Goal: Transaction & Acquisition: Purchase product/service

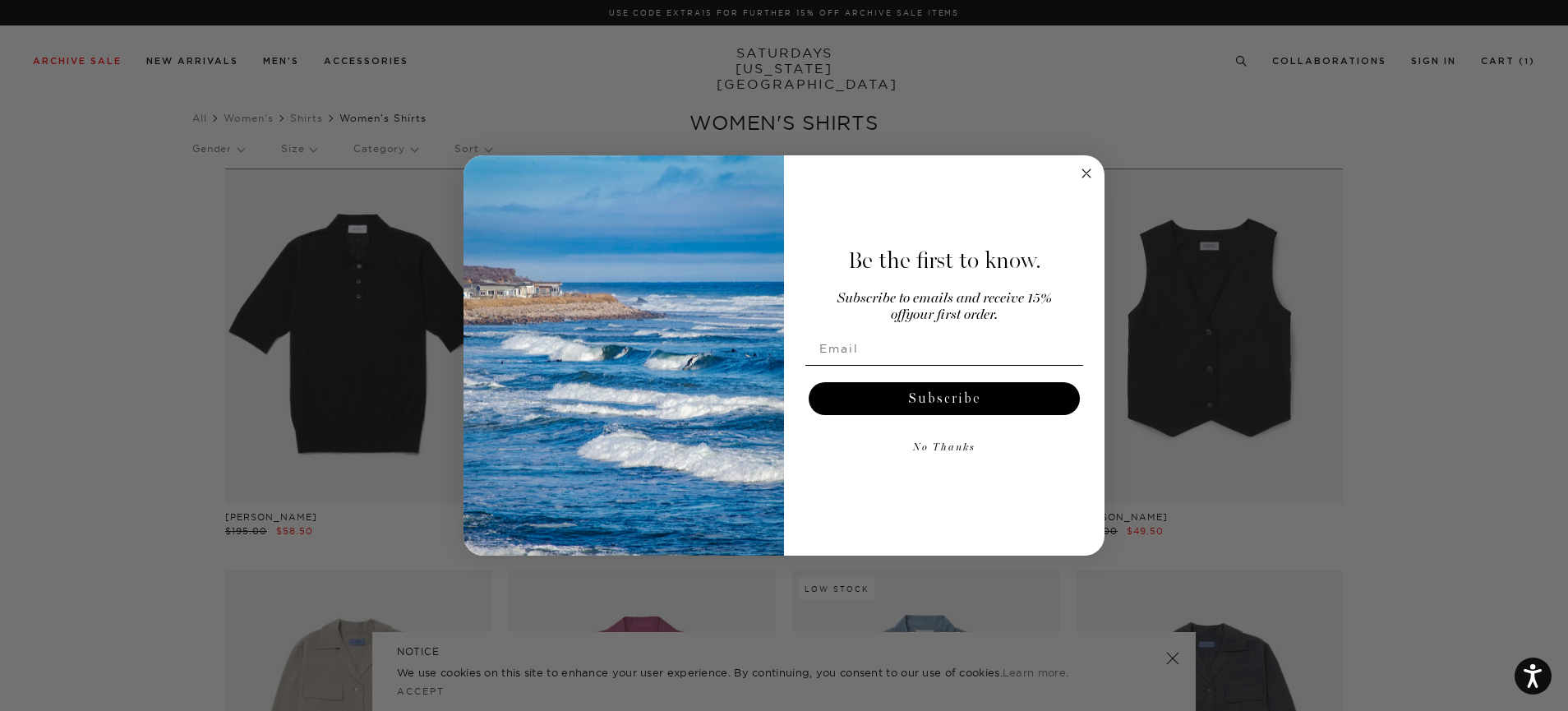
click at [1084, 174] on circle "Close dialog" at bounding box center [1087, 173] width 19 height 19
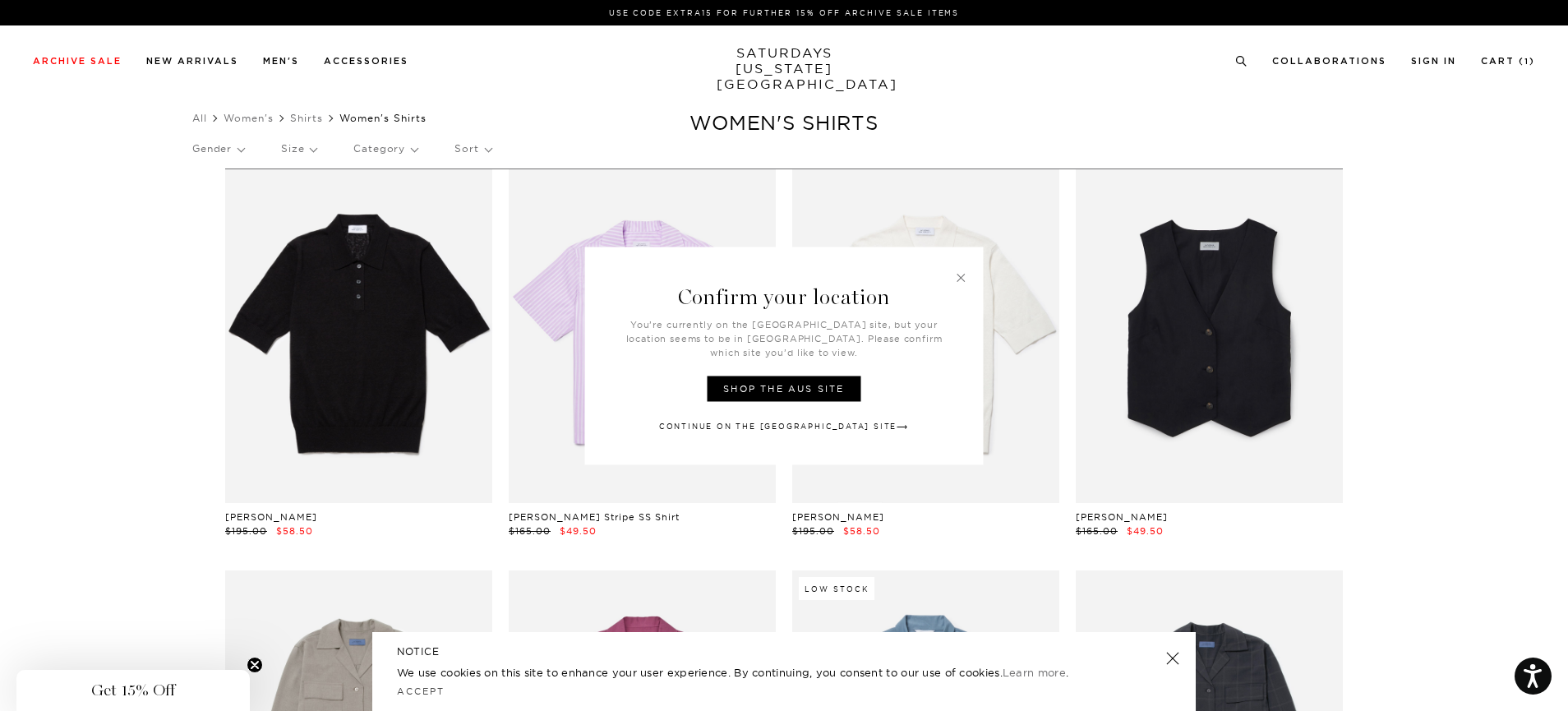
click at [962, 284] on link at bounding box center [962, 277] width 15 height 15
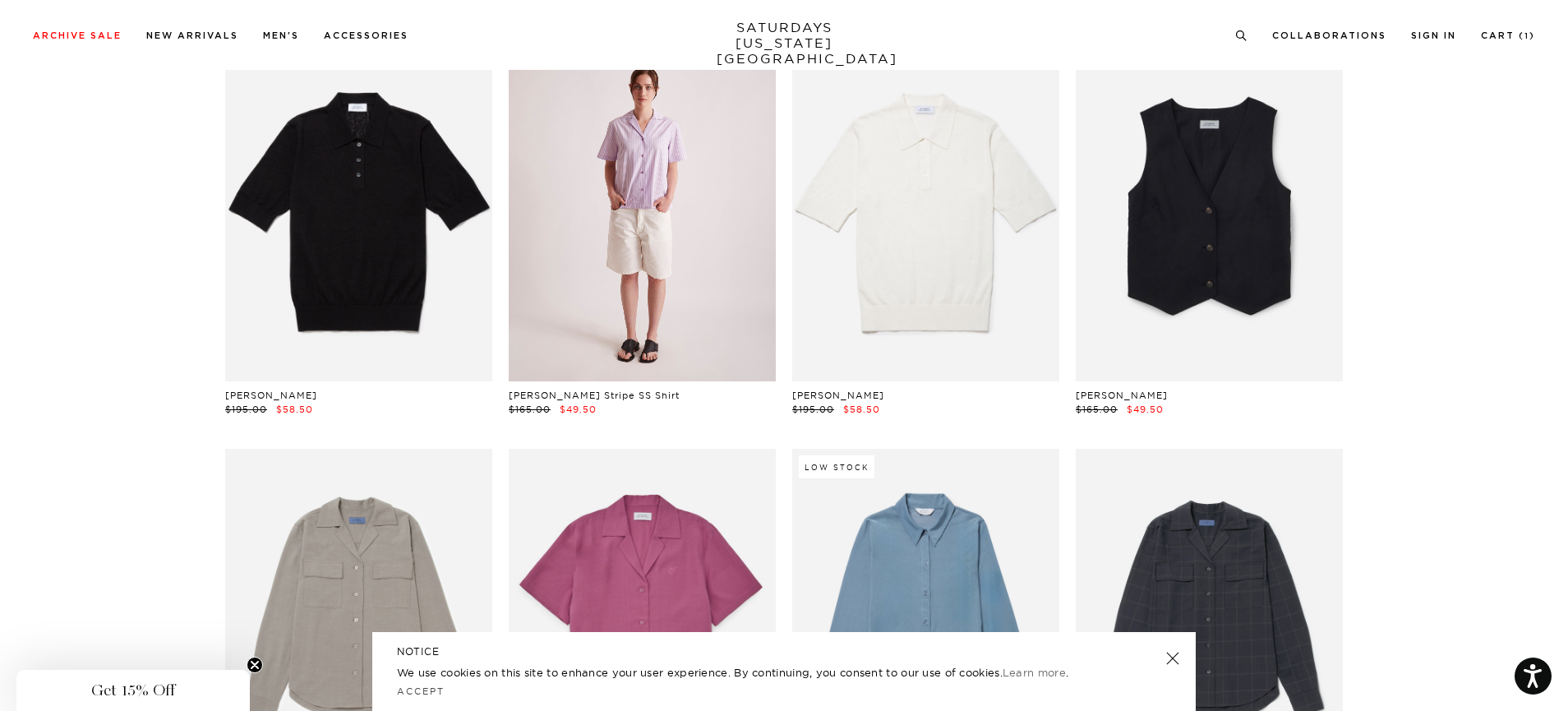
scroll to position [123, 0]
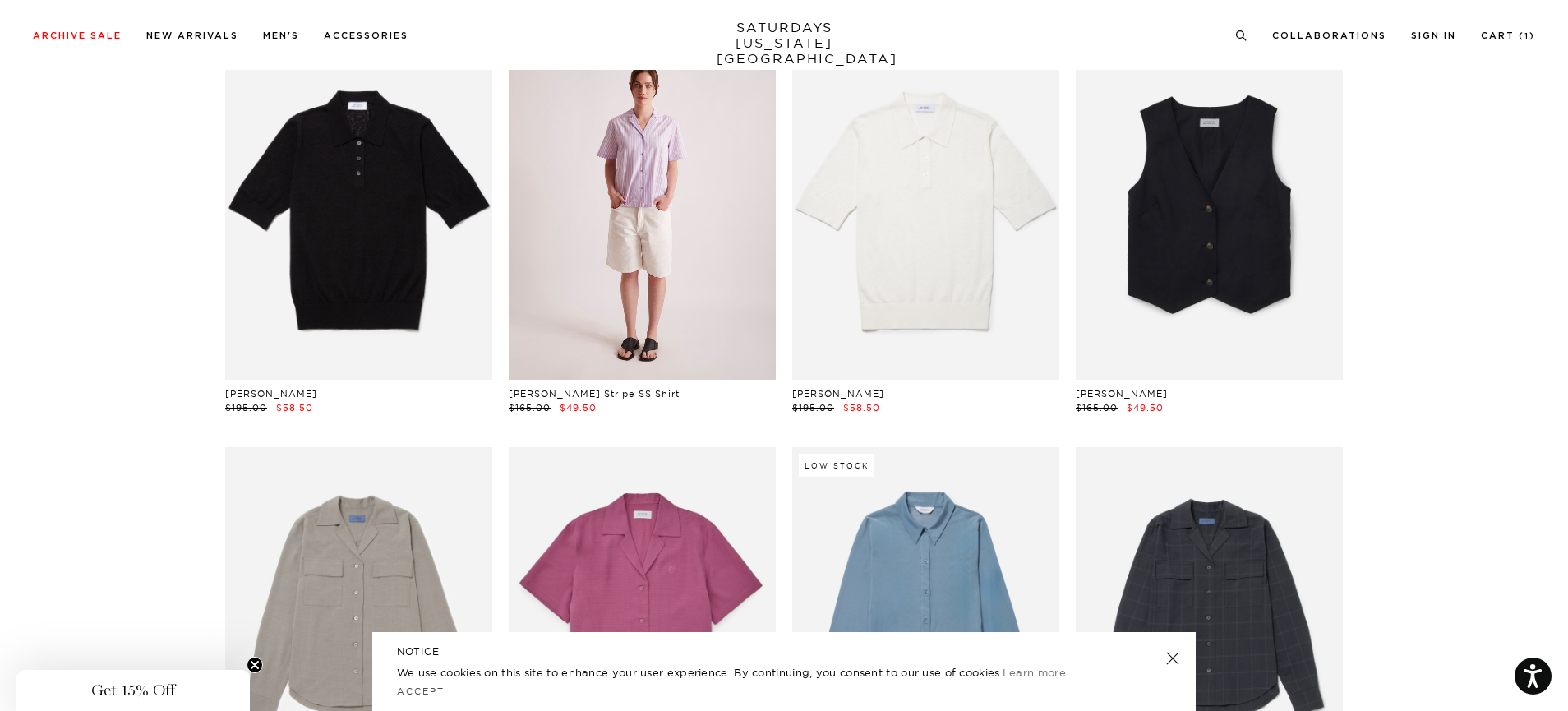
click at [661, 289] on link at bounding box center [642, 212] width 268 height 333
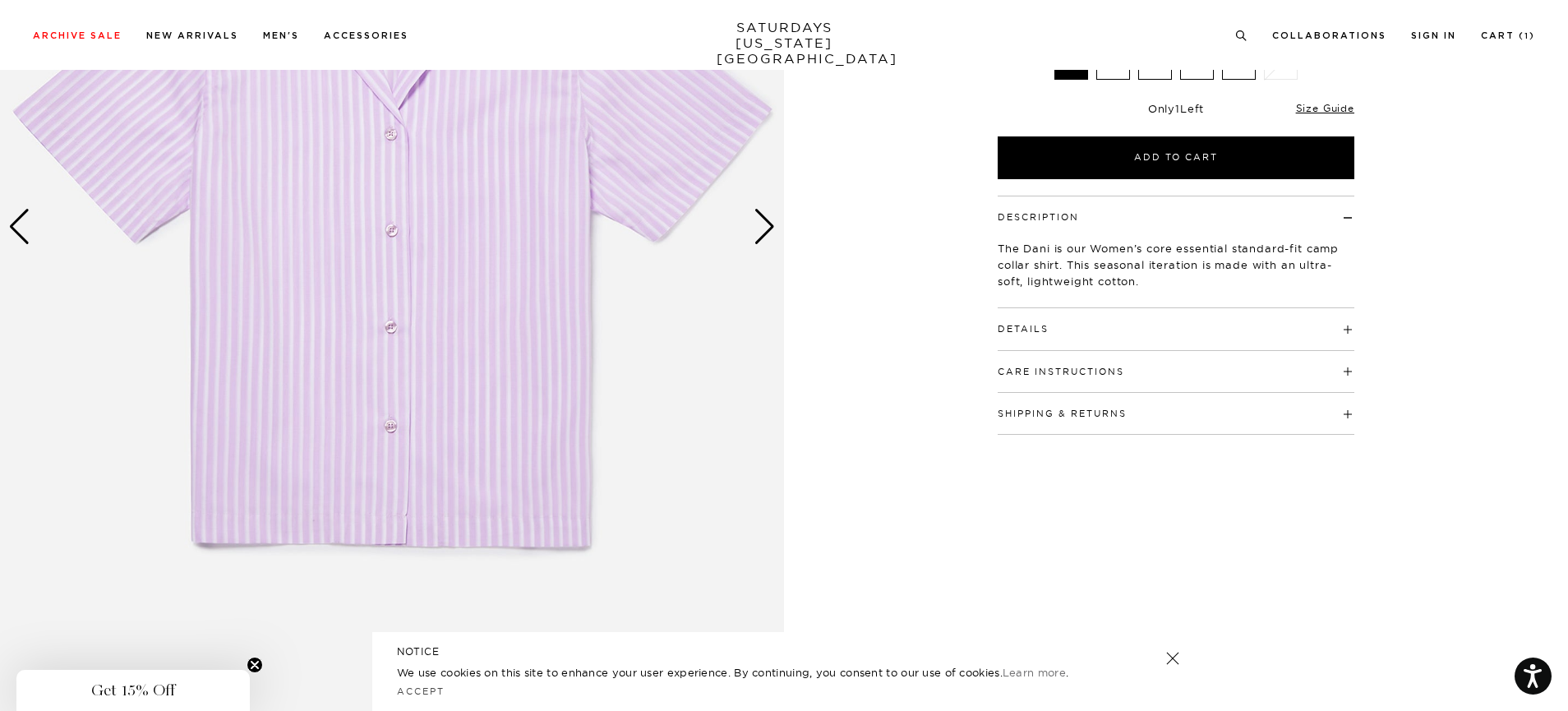
scroll to position [175, 0]
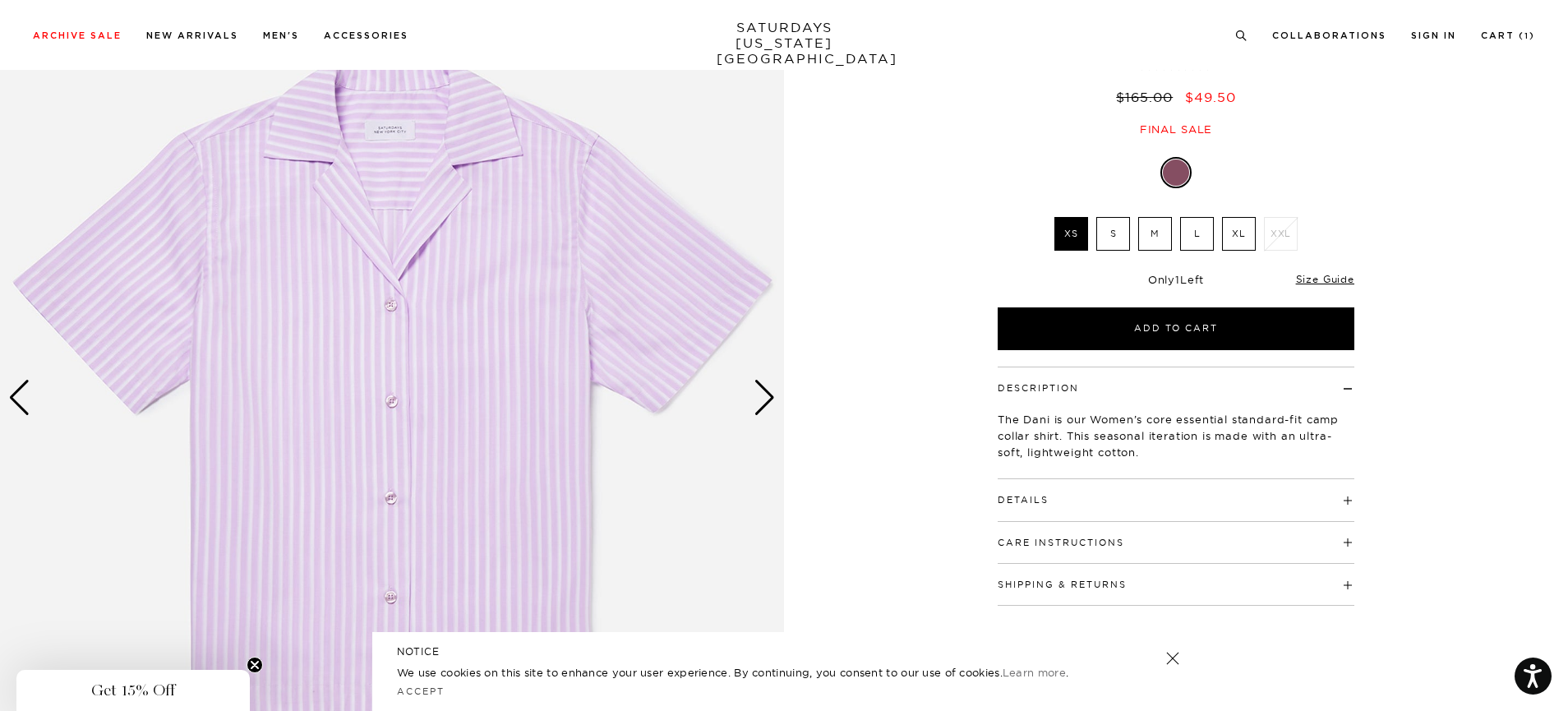
click at [777, 400] on img at bounding box center [392, 398] width 784 height 980
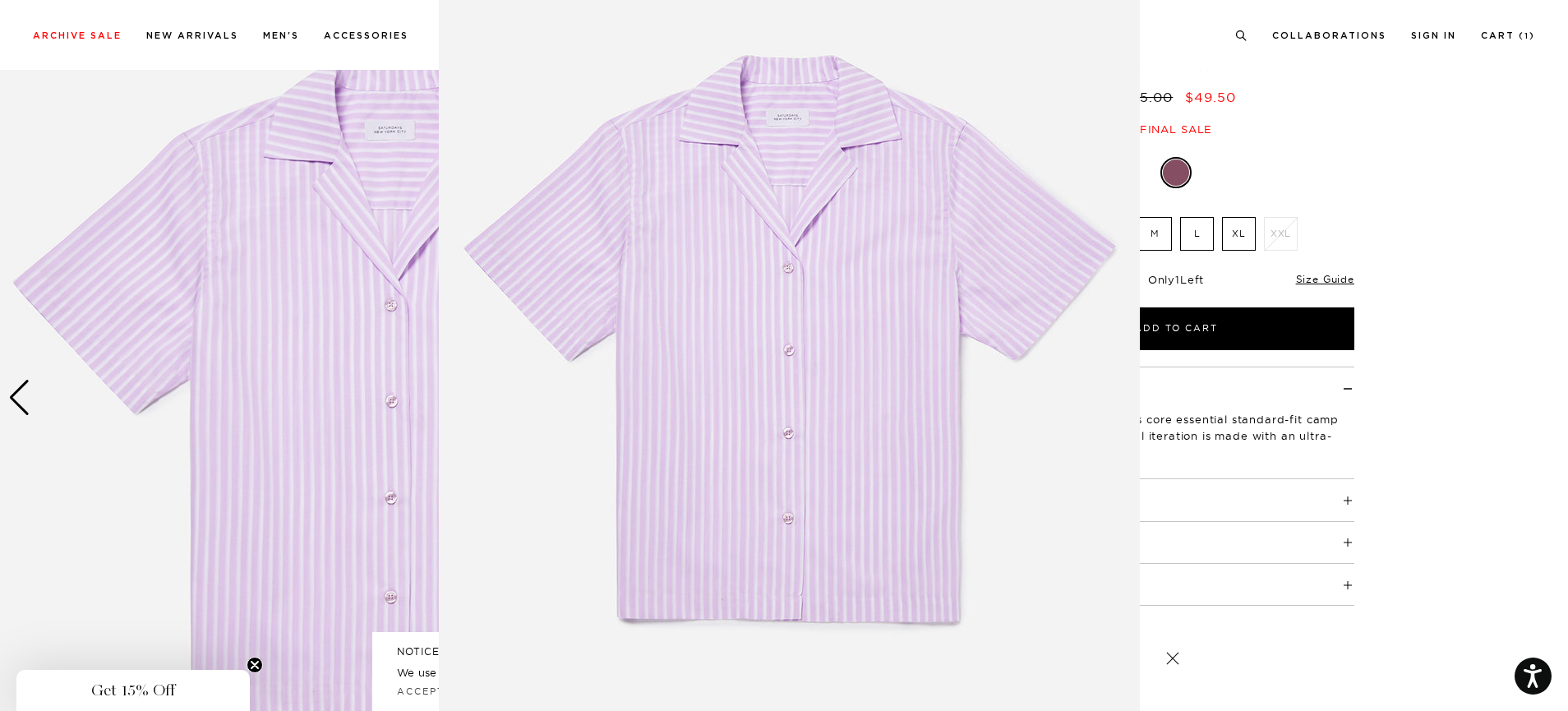
scroll to position [0, 0]
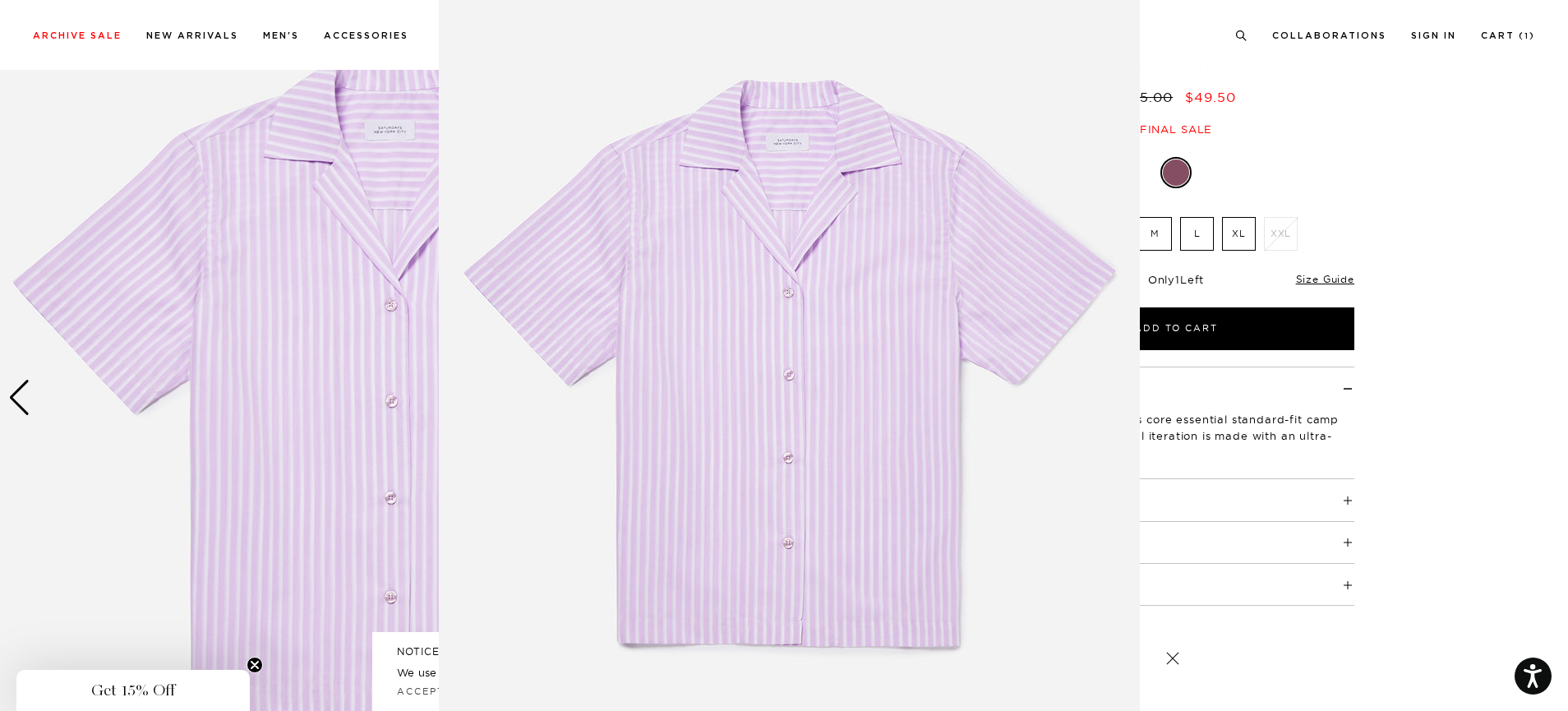
click at [309, 476] on figure at bounding box center [784, 355] width 1568 height 711
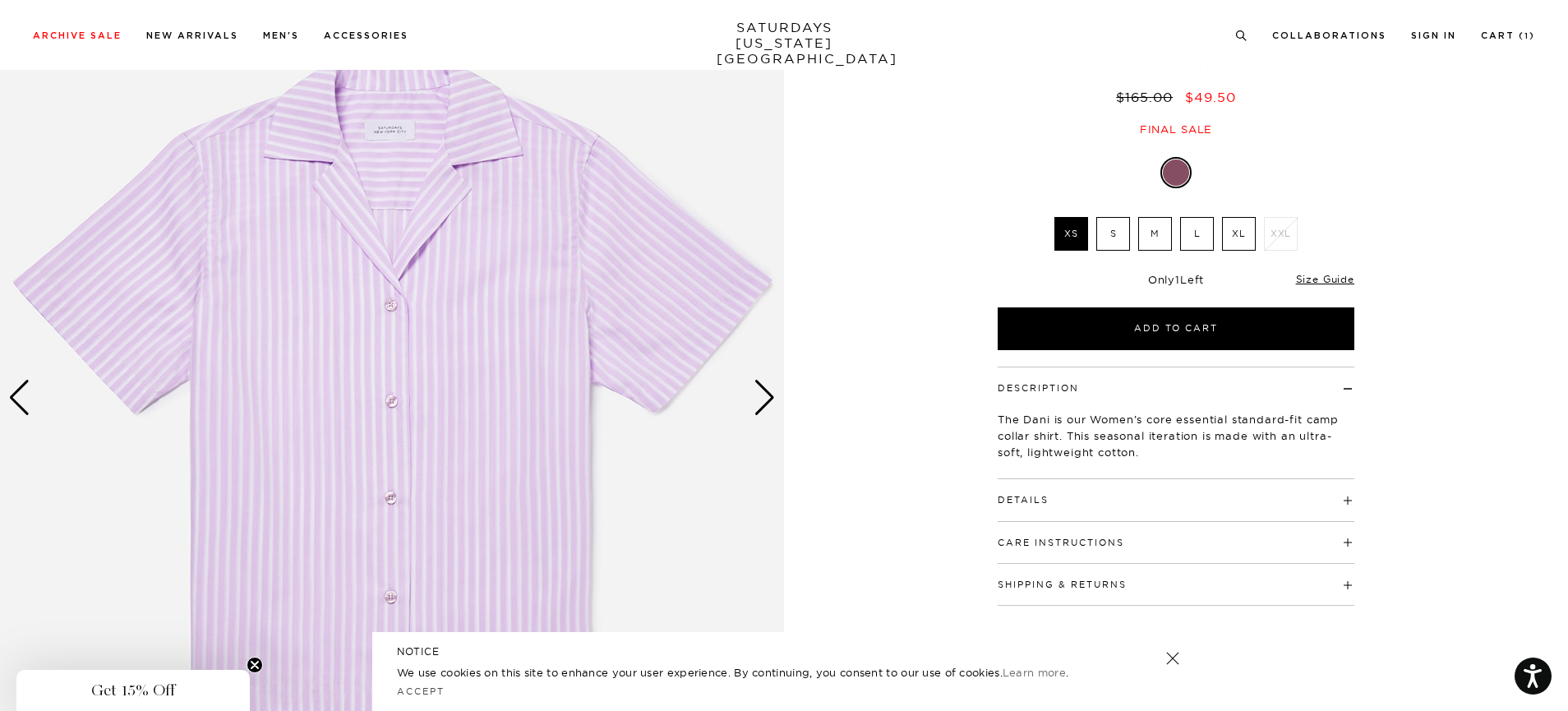
click at [763, 404] on div "Next slide" at bounding box center [764, 398] width 22 height 37
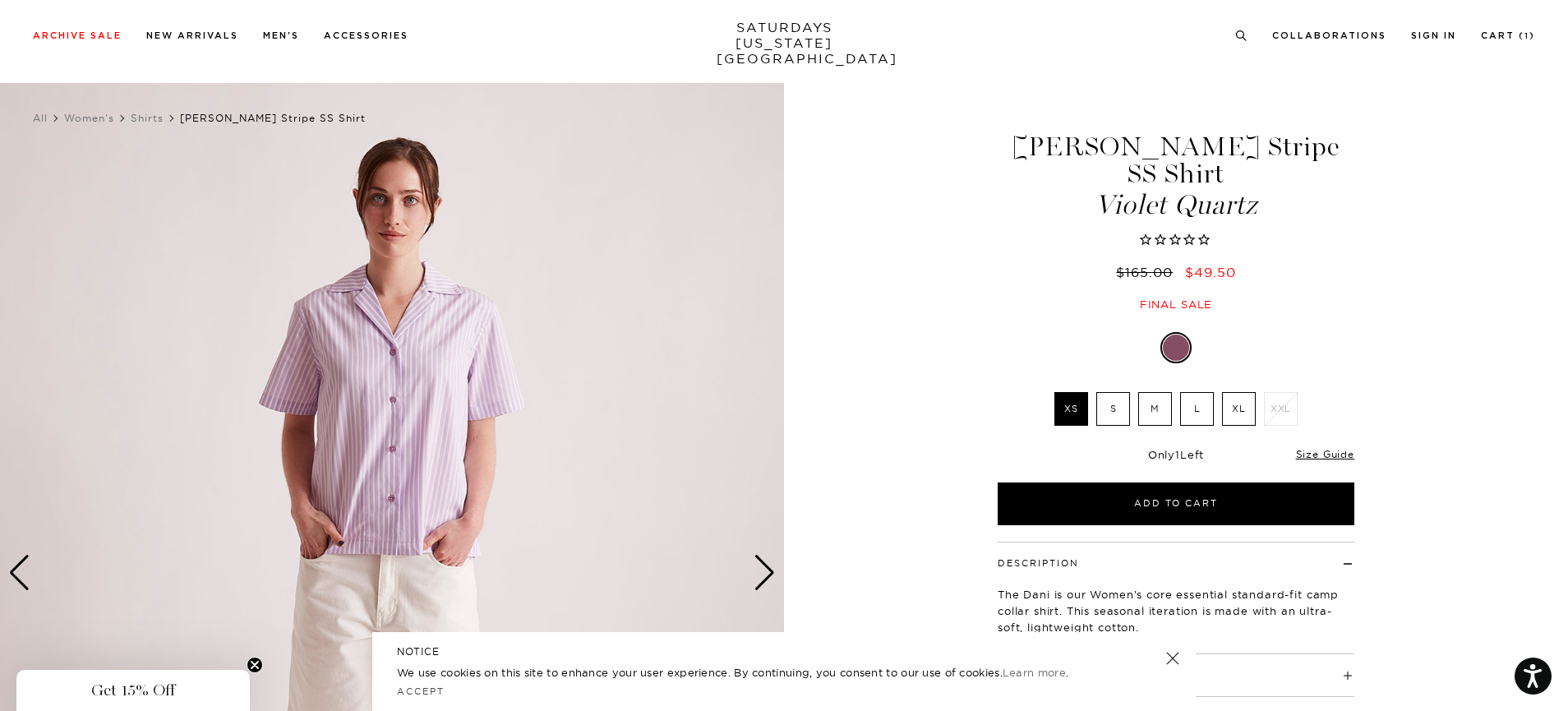
scroll to position [24, 0]
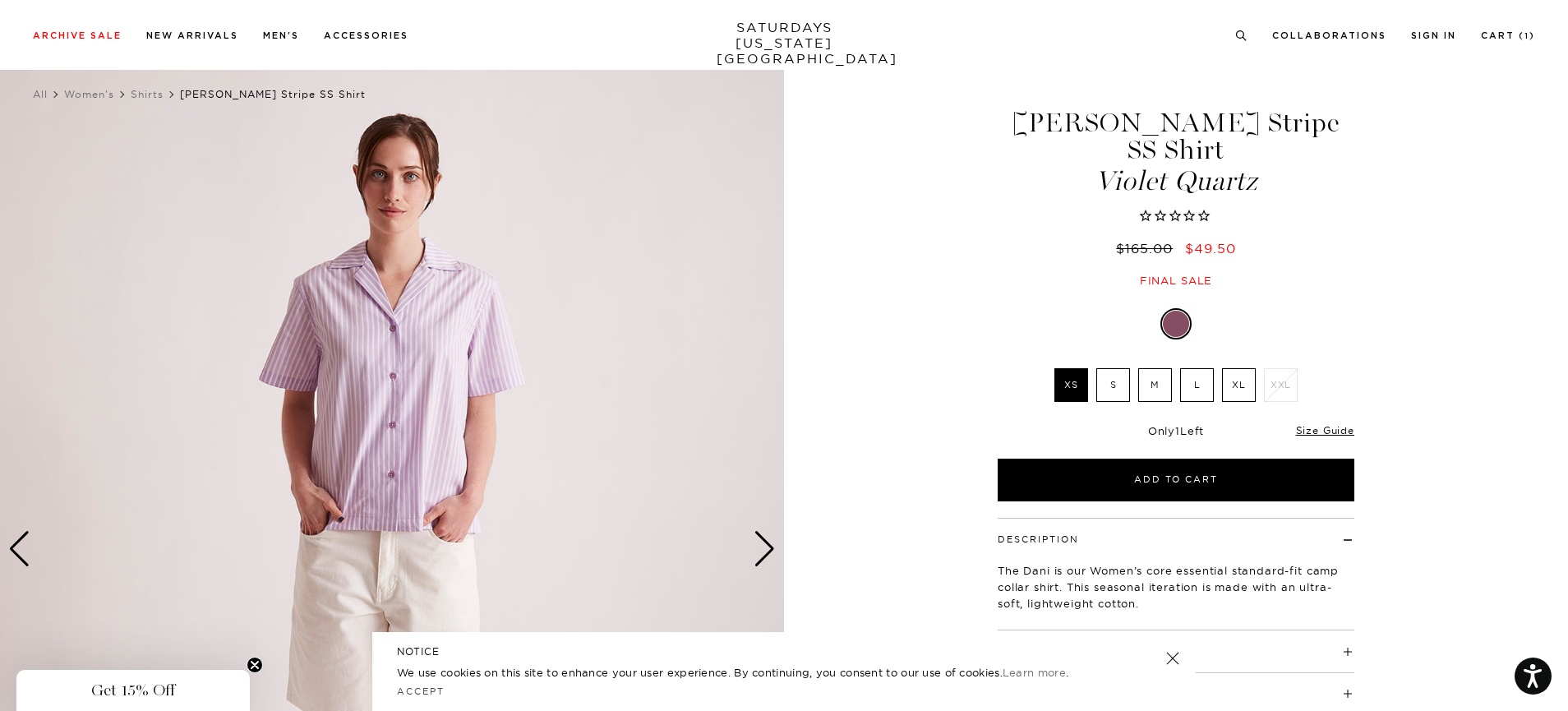
click at [766, 553] on div "Next slide" at bounding box center [764, 549] width 22 height 37
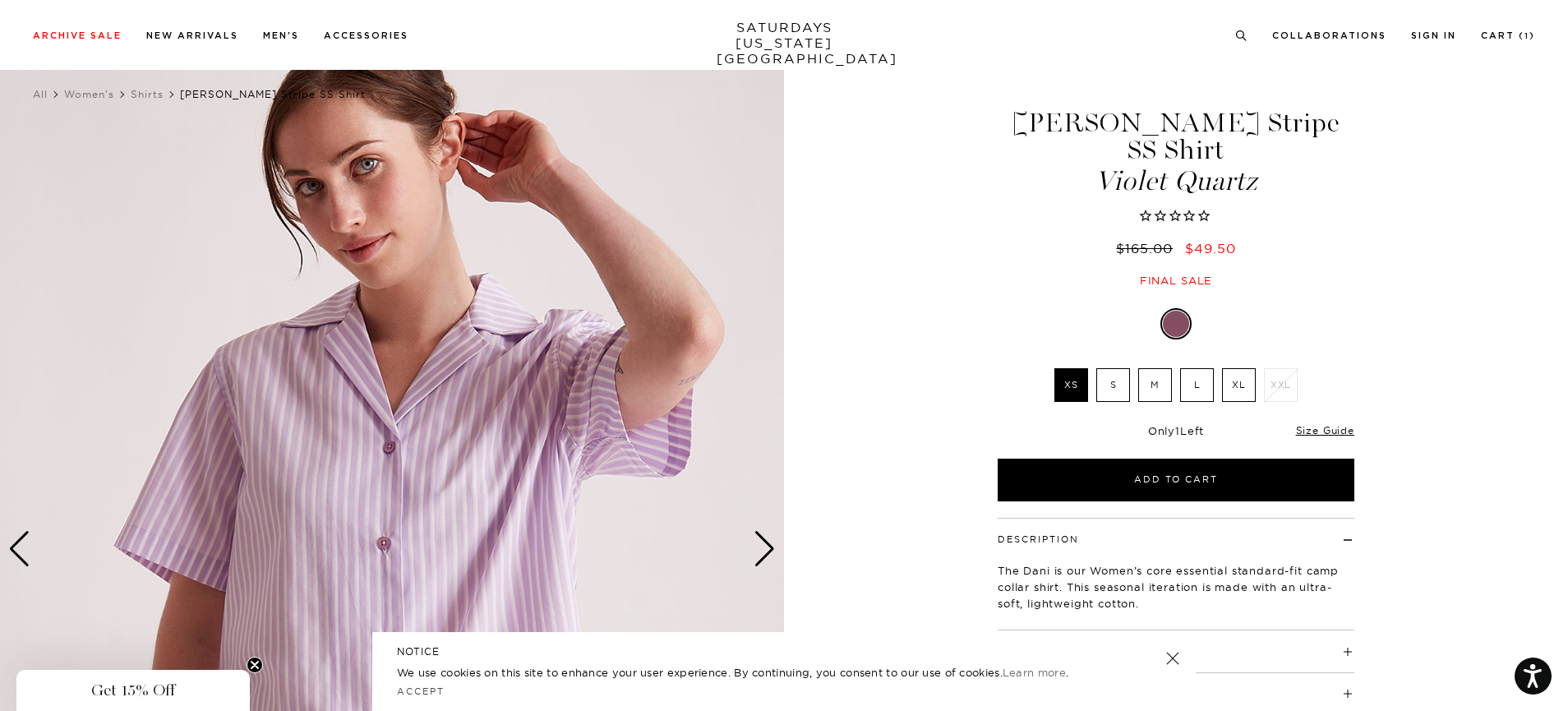
click at [766, 553] on div "Next slide" at bounding box center [764, 549] width 22 height 37
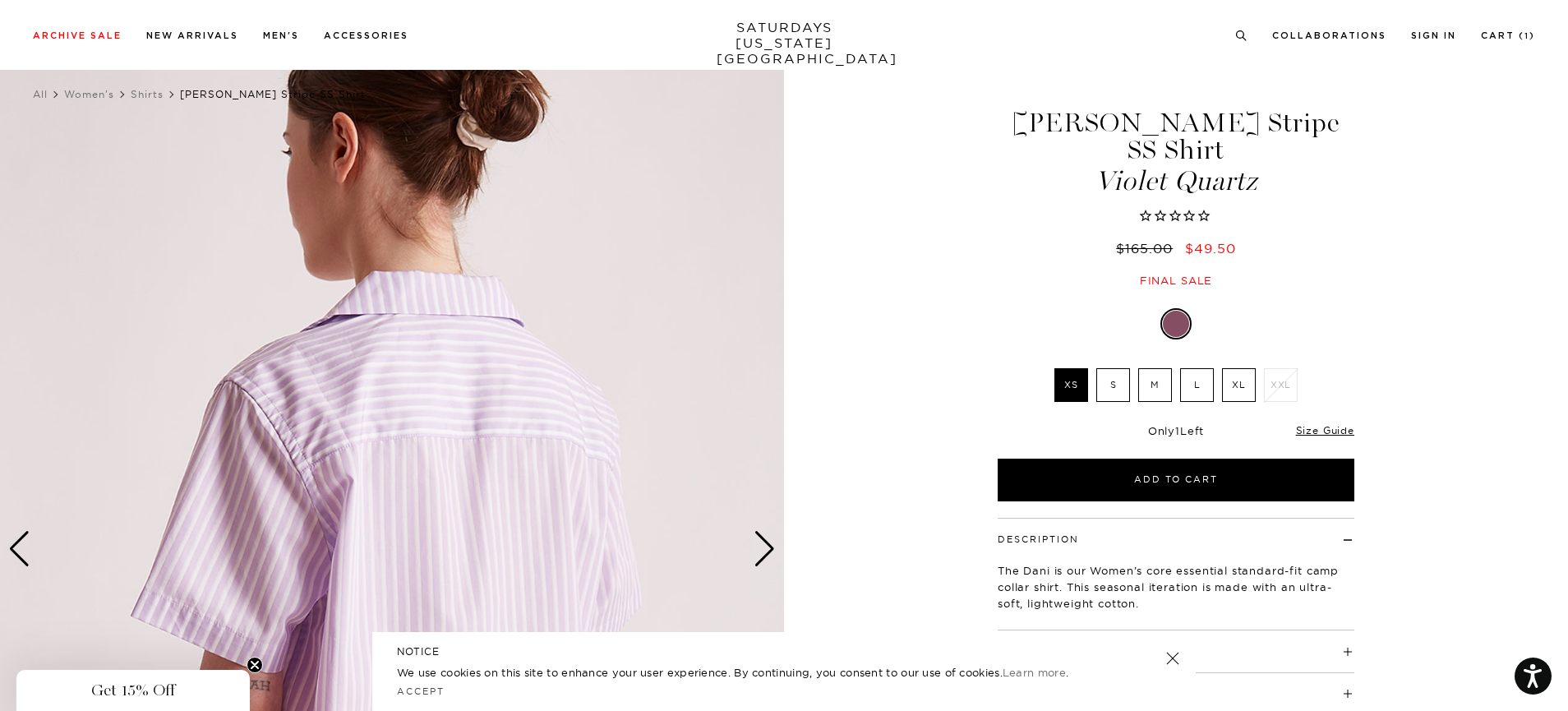
click at [1150, 368] on label "M" at bounding box center [1155, 384] width 34 height 34
click at [0, 0] on input "M" at bounding box center [0, 0] width 0 height 0
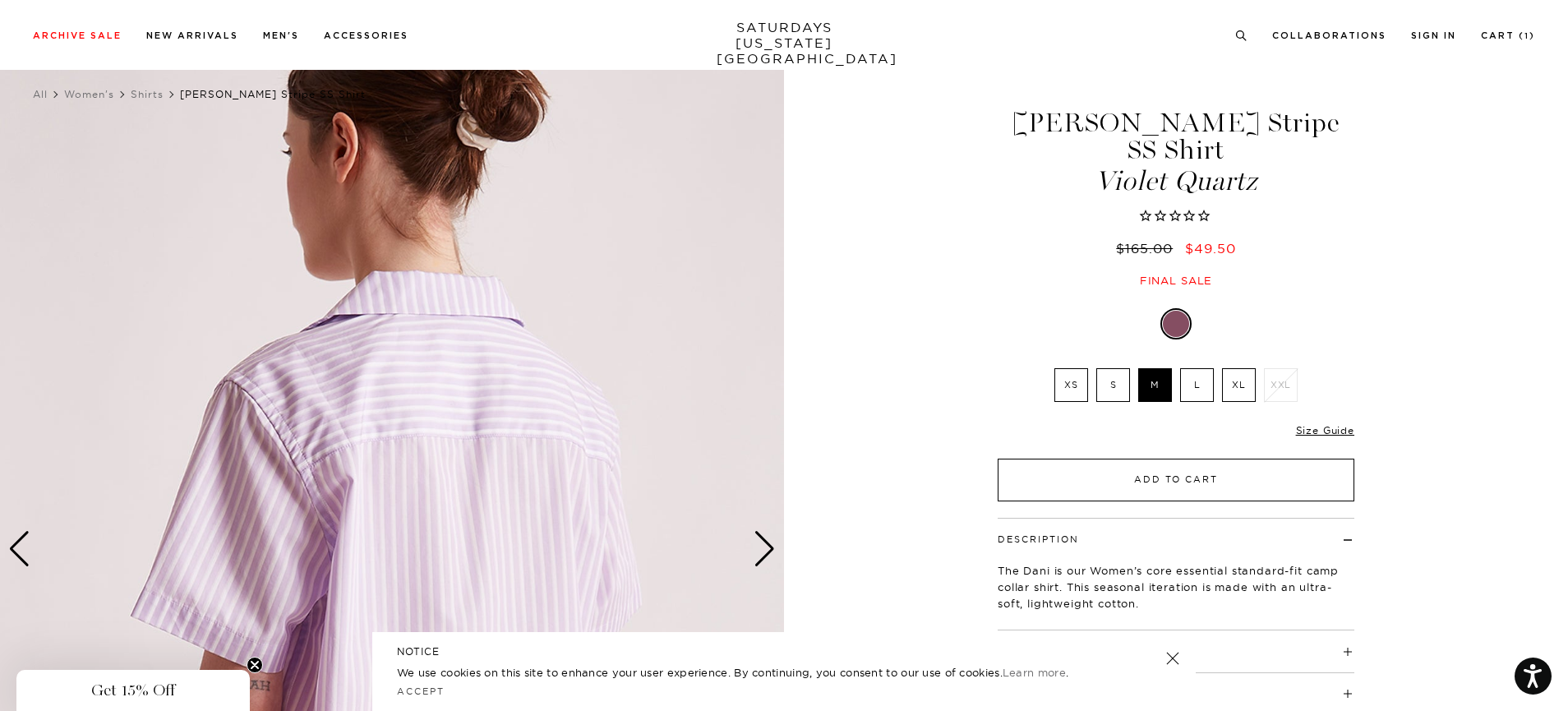
click at [1168, 459] on button "Add to Cart" at bounding box center [1176, 479] width 357 height 43
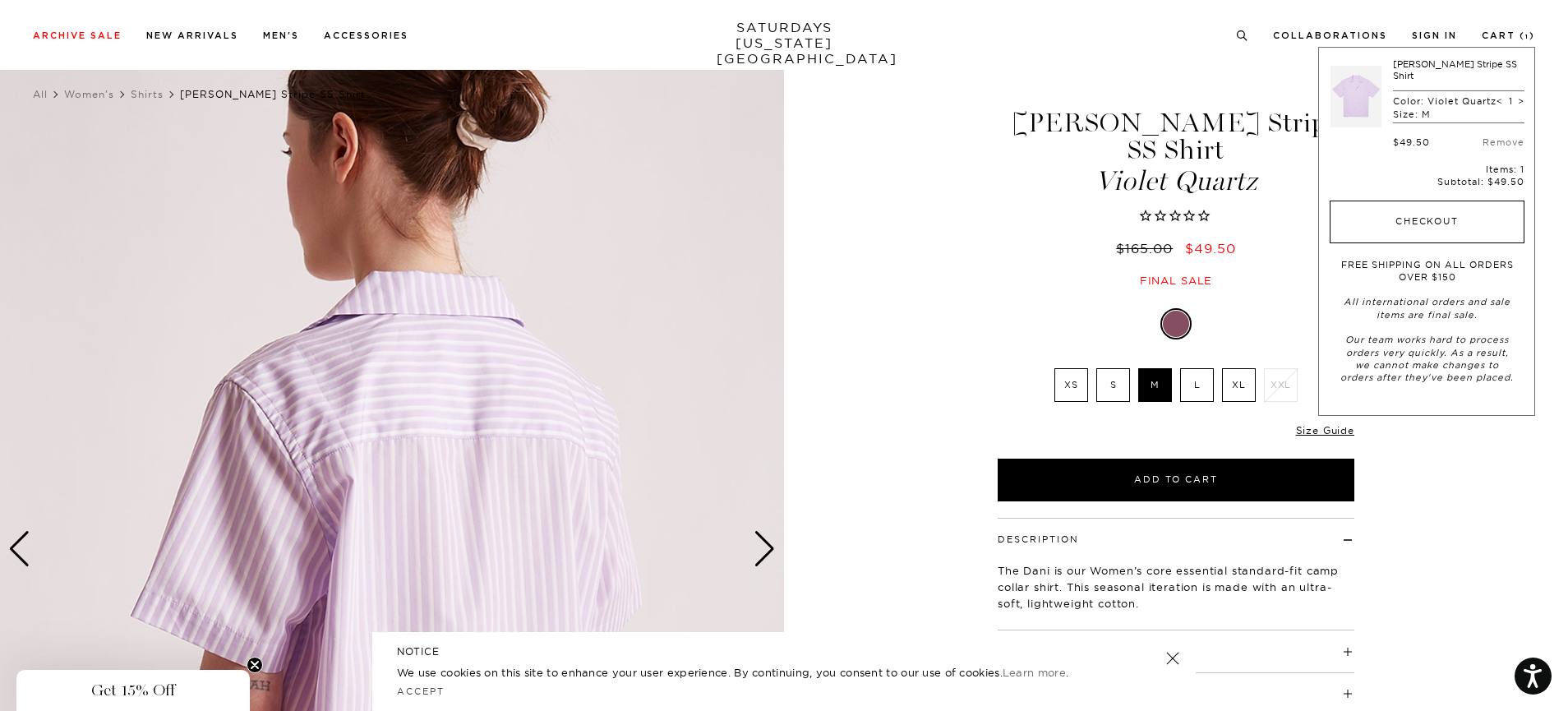
click at [1414, 214] on button "Checkout" at bounding box center [1426, 222] width 195 height 43
